Goal: Check status: Check status

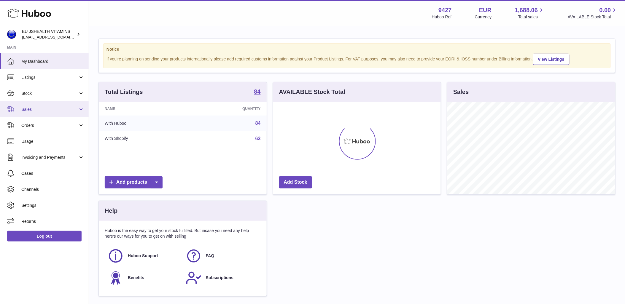
scroll to position [93, 168]
drag, startPoint x: 26, startPoint y: 105, endPoint x: 28, endPoint y: 110, distance: 5.3
click at [26, 105] on link "Sales" at bounding box center [44, 109] width 89 height 16
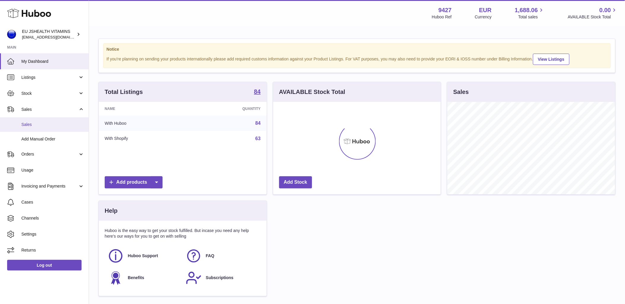
click at [35, 122] on span "Sales" at bounding box center [52, 125] width 63 height 6
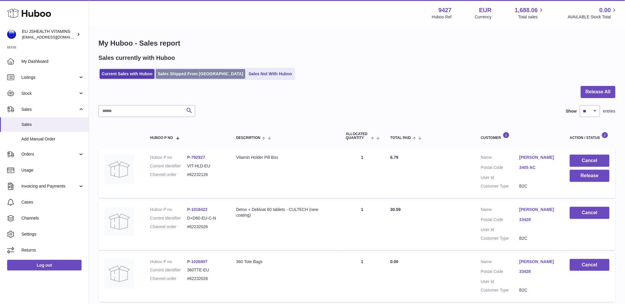
click at [170, 73] on link "Sales Shipped From [GEOGRAPHIC_DATA]" at bounding box center [201, 74] width 90 height 10
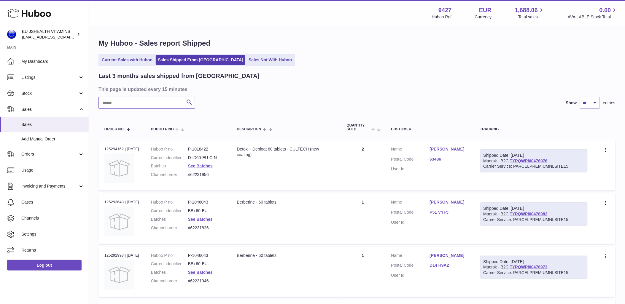
click at [142, 101] on input "text" at bounding box center [146, 103] width 97 height 12
paste input "**********"
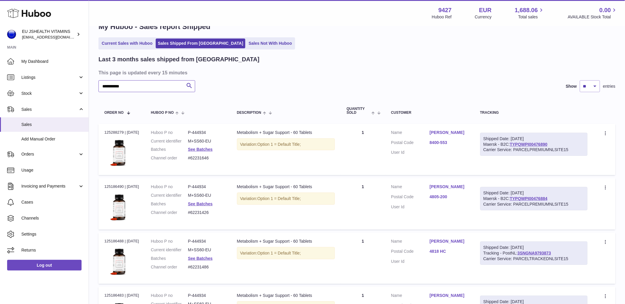
scroll to position [33, 0]
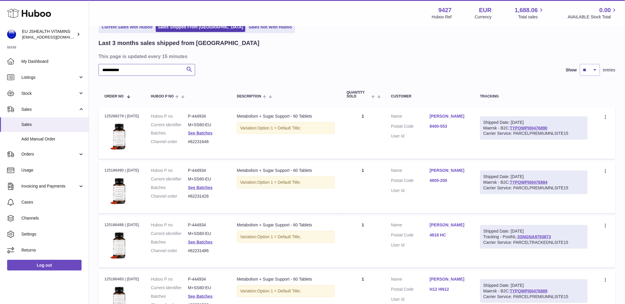
type input "**********"
click at [205, 116] on dd "P-444934" at bounding box center [206, 117] width 37 height 6
copy dd "444934"
